Goal: Navigation & Orientation: Find specific page/section

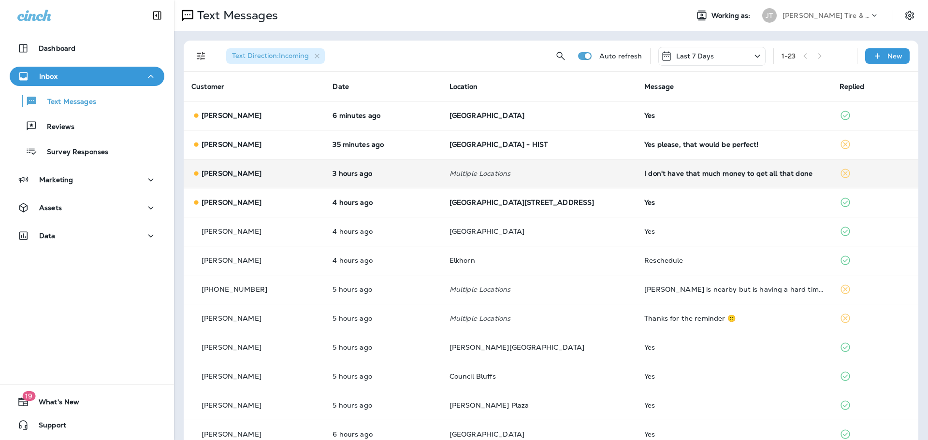
click at [409, 178] on td "3 hours ago" at bounding box center [383, 173] width 116 height 29
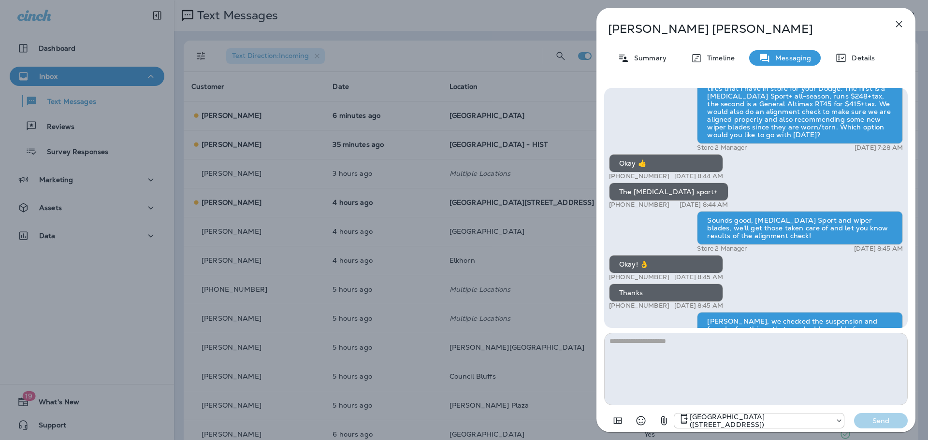
scroll to position [-188, 0]
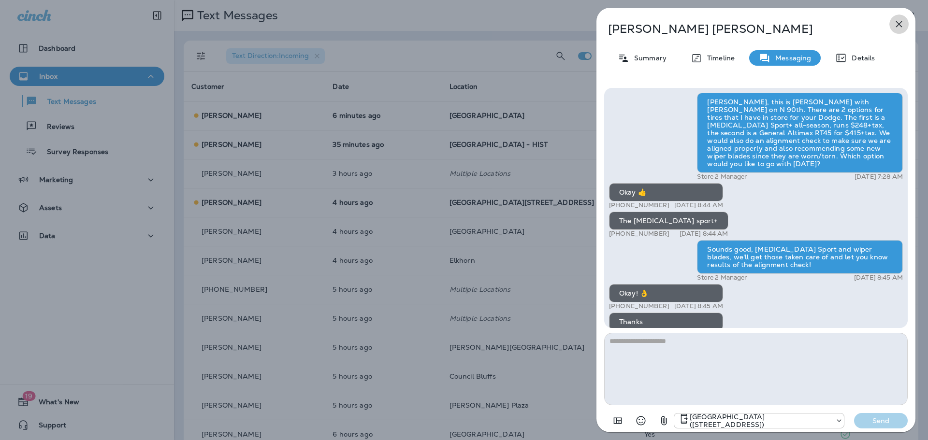
click at [901, 22] on icon "button" at bounding box center [899, 24] width 6 height 6
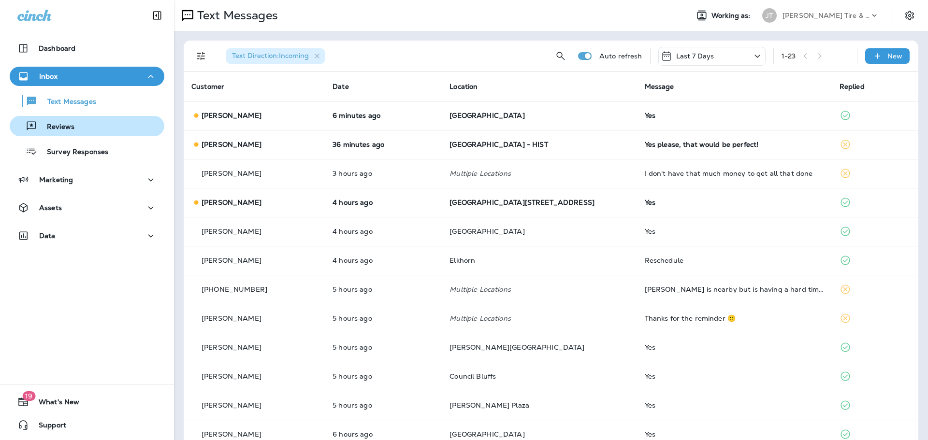
click at [83, 127] on div "Reviews" at bounding box center [87, 126] width 147 height 14
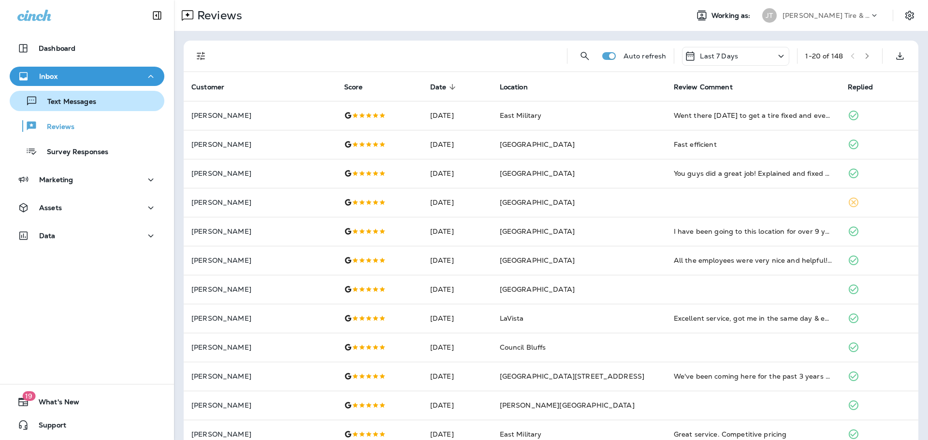
click at [69, 102] on p "Text Messages" at bounding box center [67, 102] width 58 height 9
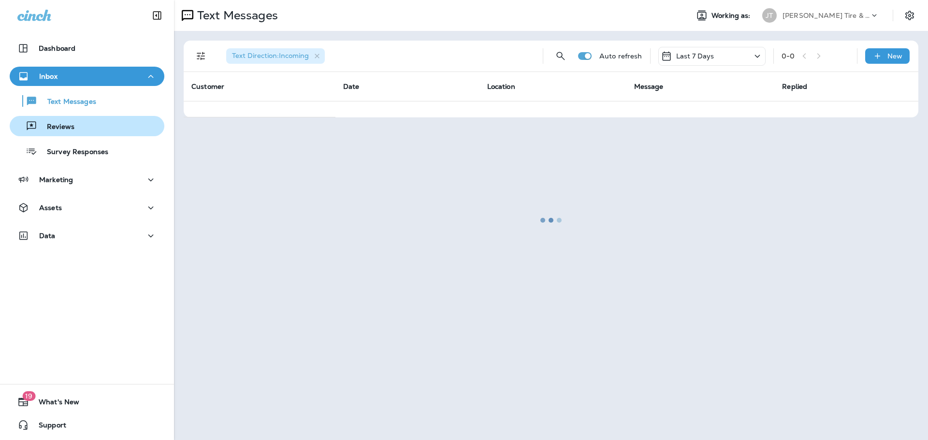
click at [65, 126] on p "Reviews" at bounding box center [55, 127] width 37 height 9
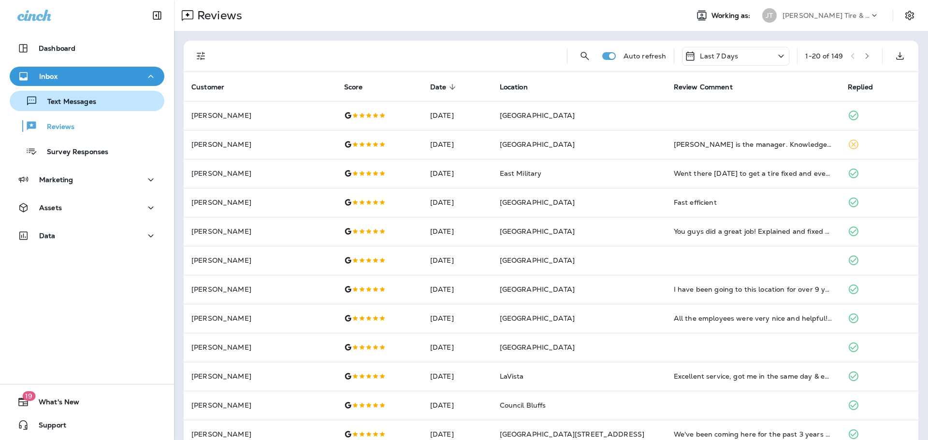
click at [66, 107] on div "Text Messages" at bounding box center [55, 101] width 83 height 14
